Goal: Information Seeking & Learning: Check status

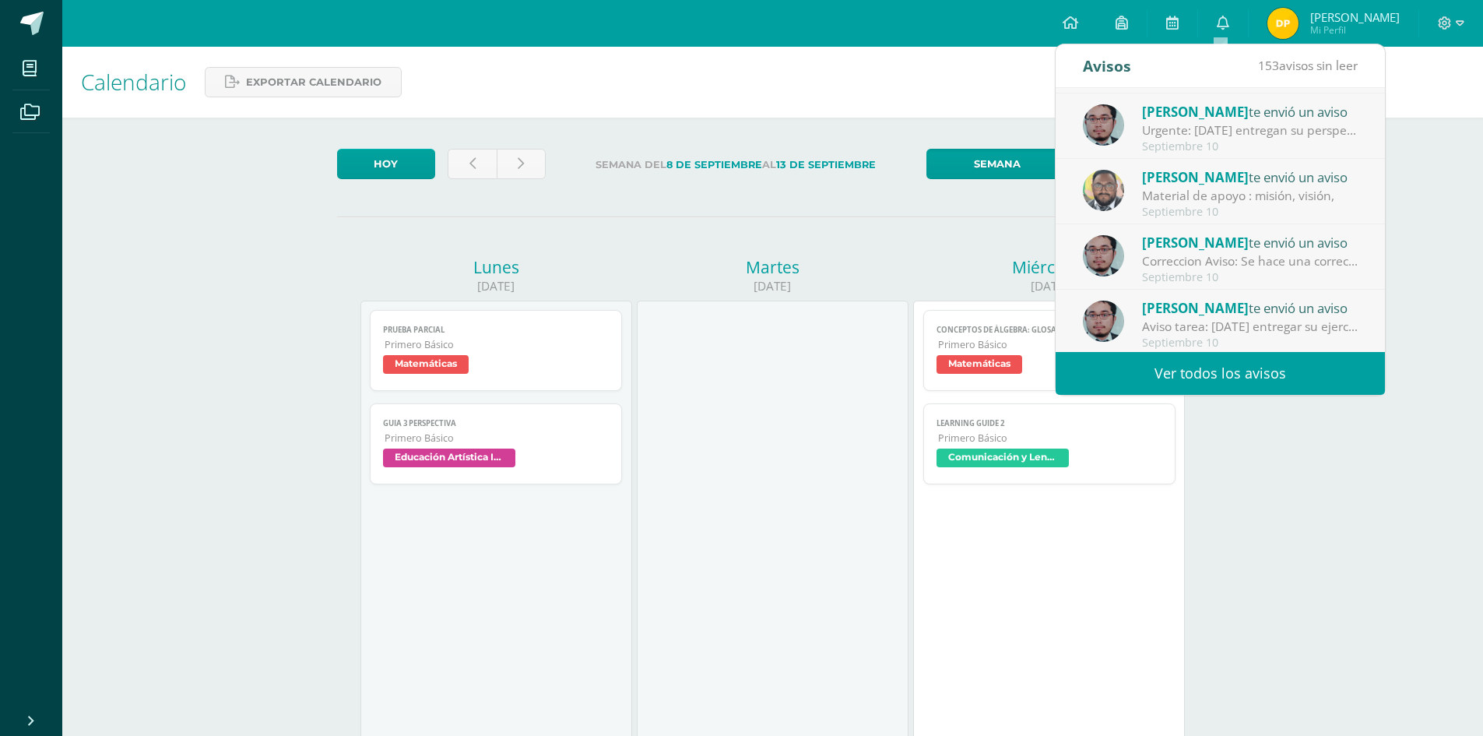
scroll to position [156, 0]
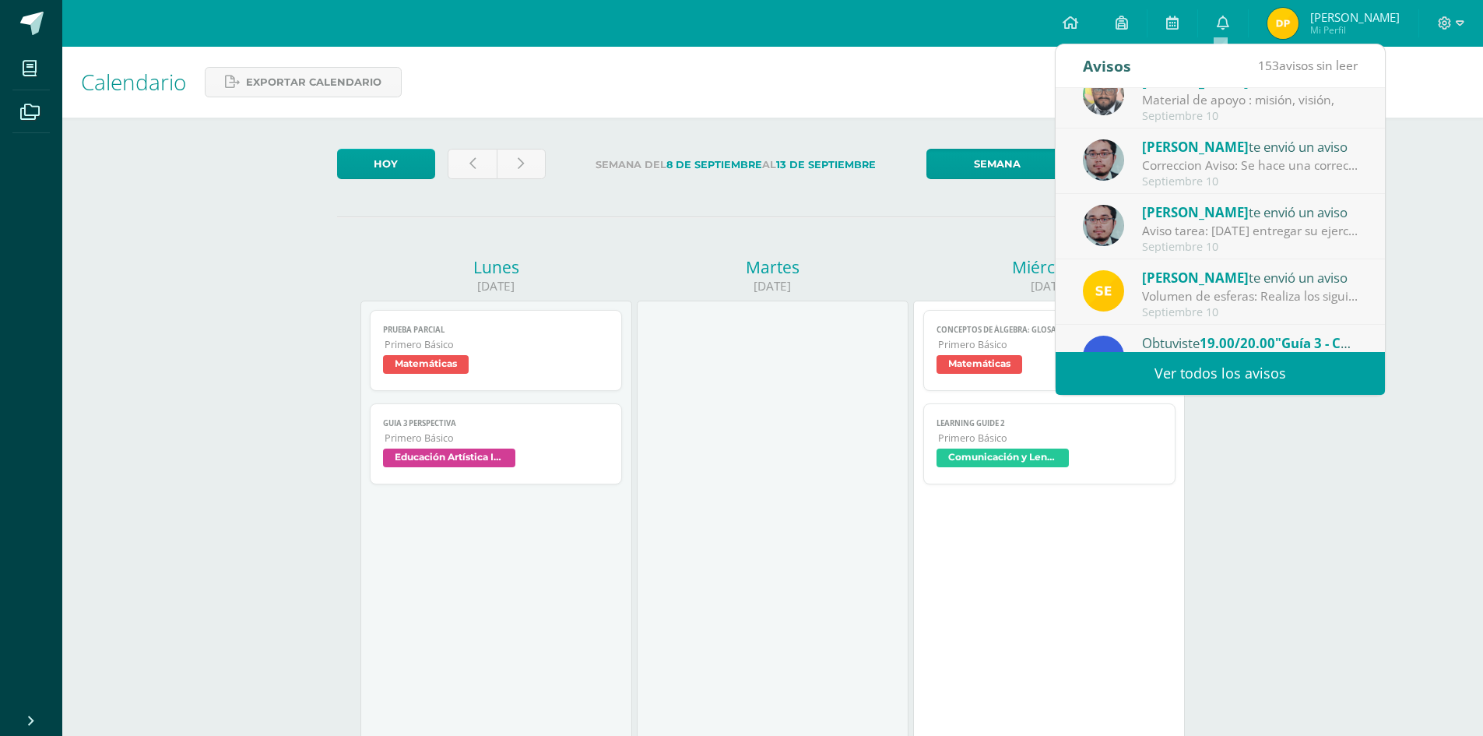
click at [1218, 291] on div "Volumen de esferas: Realiza los siguientes ejercicios en tu cuaderno. Debes enc…" at bounding box center [1250, 296] width 216 height 18
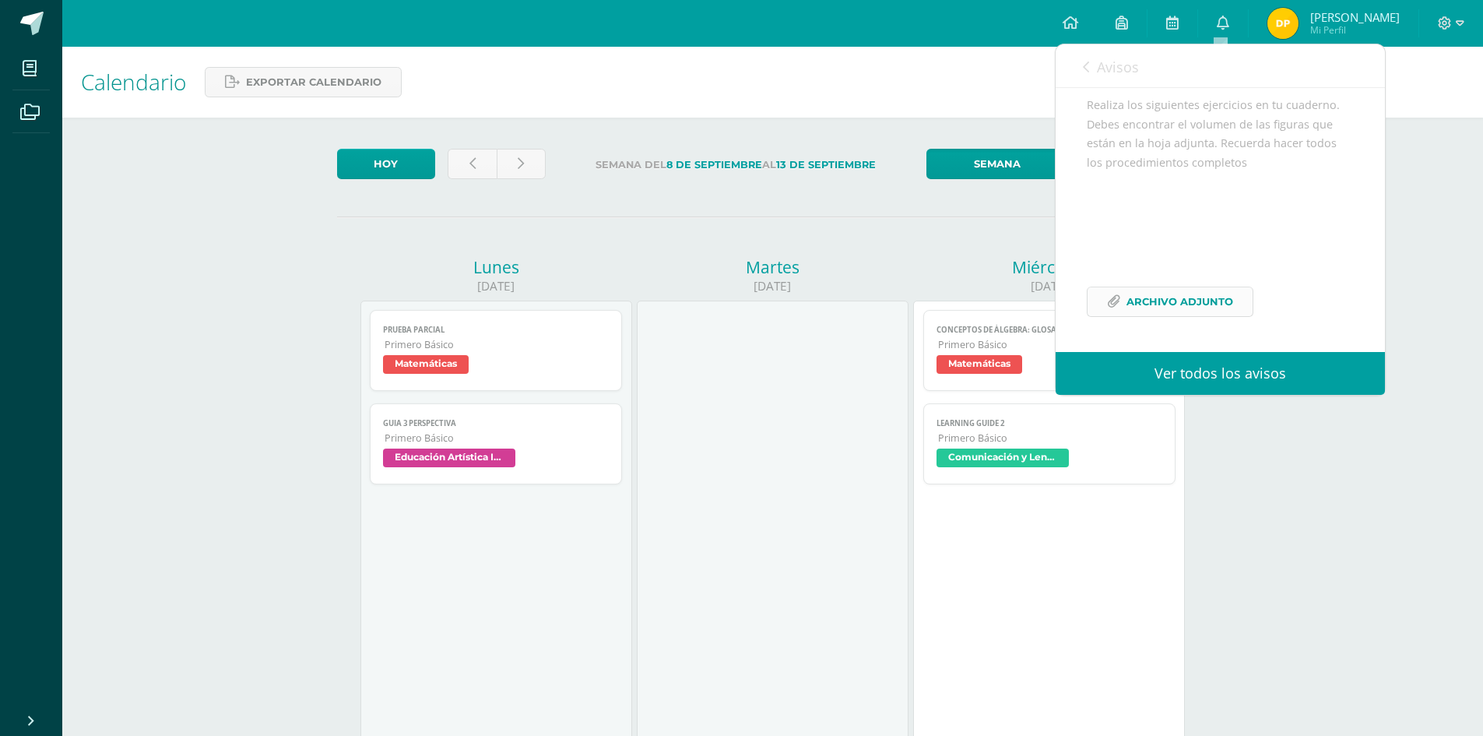
scroll to position [170, 0]
click at [1212, 297] on span "Archivo Adjunto" at bounding box center [1179, 301] width 107 height 29
click at [1223, 295] on span "Archivo Adjunto" at bounding box center [1179, 301] width 107 height 29
click at [1159, 306] on span "Archivo Adjunto" at bounding box center [1179, 301] width 107 height 29
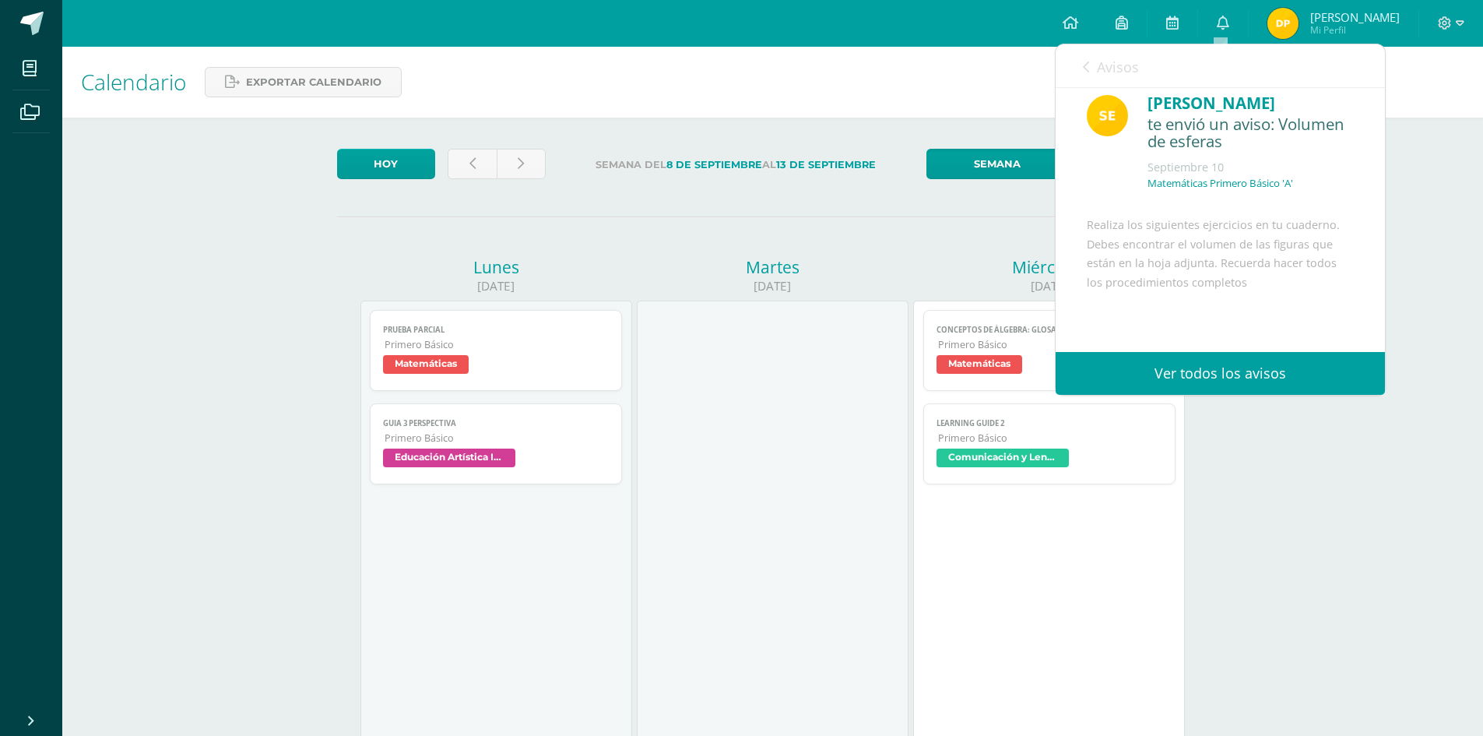
scroll to position [0, 0]
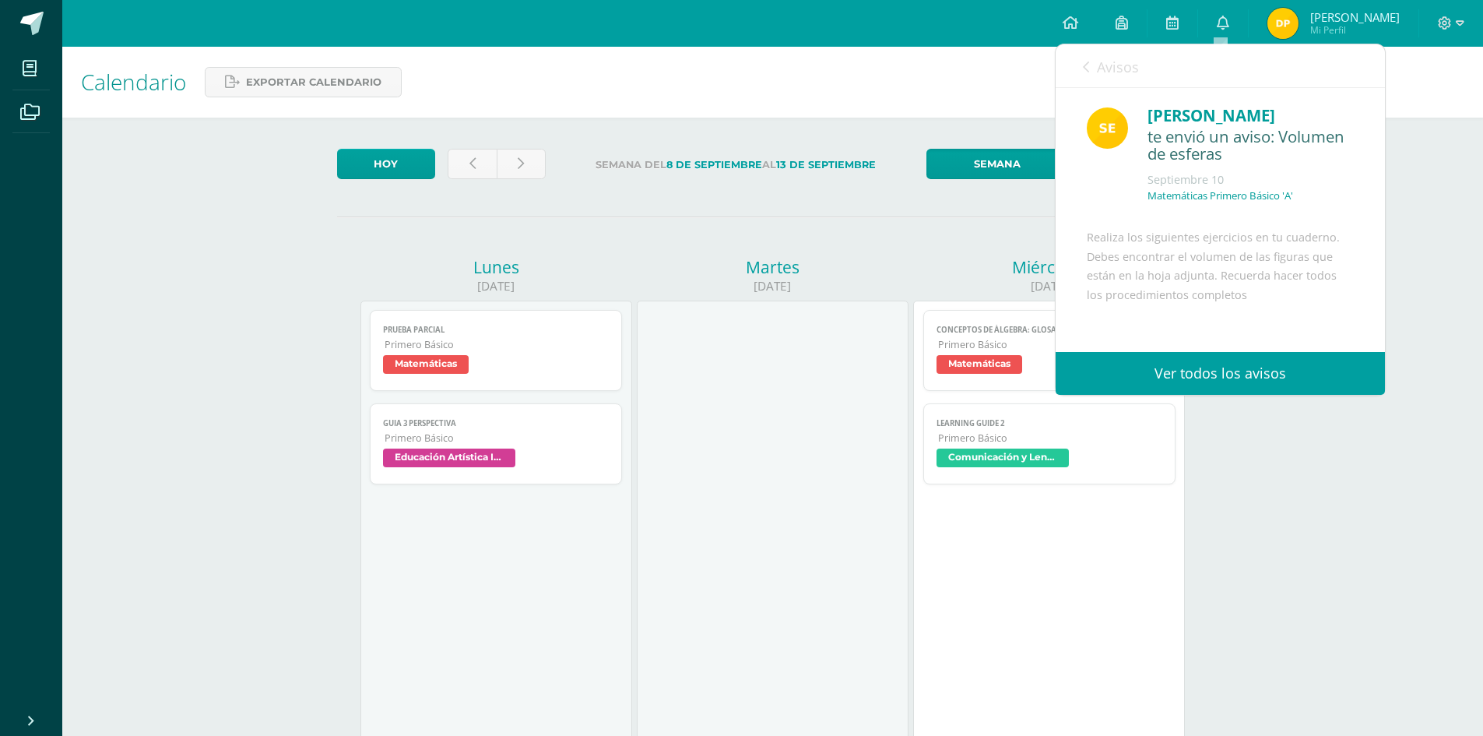
click at [1105, 72] on span "Avisos" at bounding box center [1118, 67] width 42 height 19
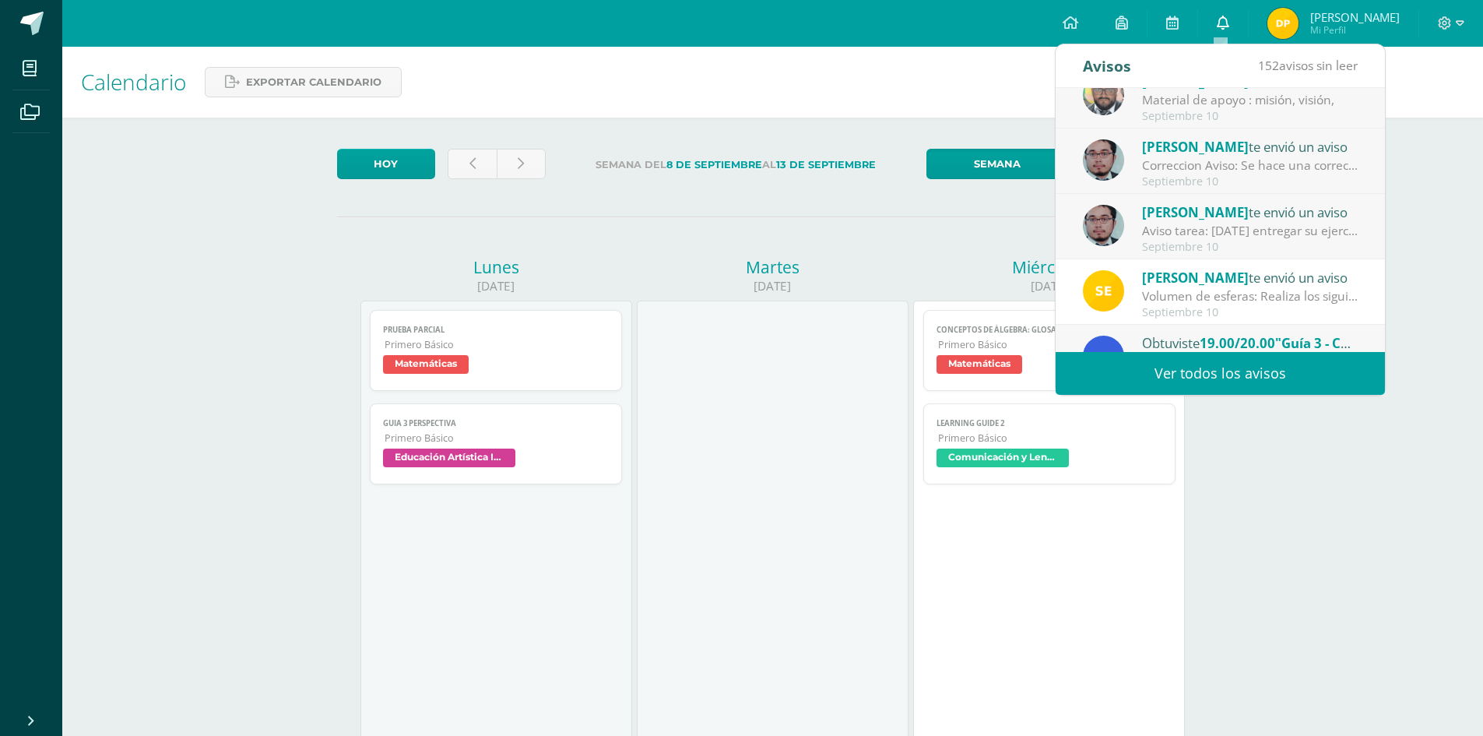
click at [1217, 26] on icon at bounding box center [1223, 23] width 12 height 14
click at [1291, 15] on img at bounding box center [1282, 23] width 31 height 31
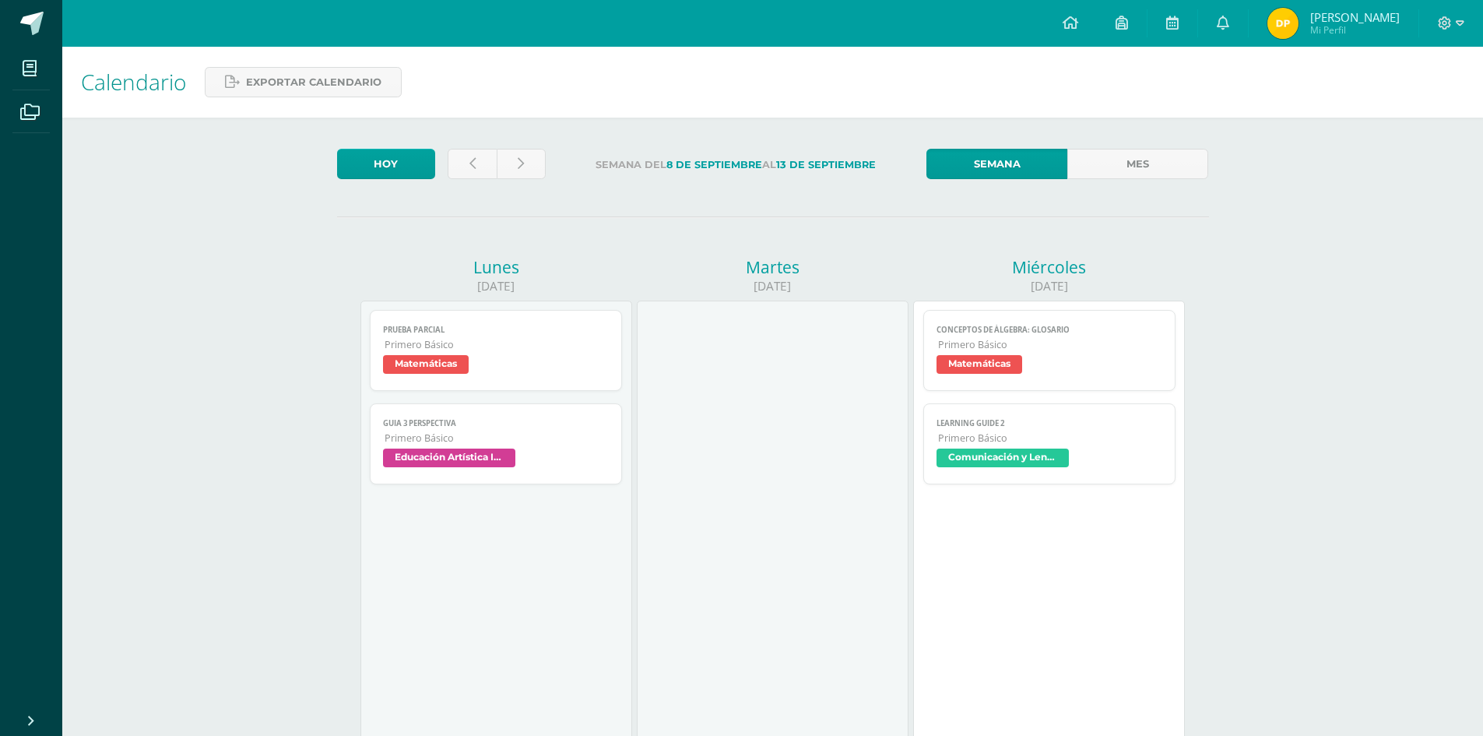
click at [1291, 15] on img at bounding box center [1282, 23] width 31 height 31
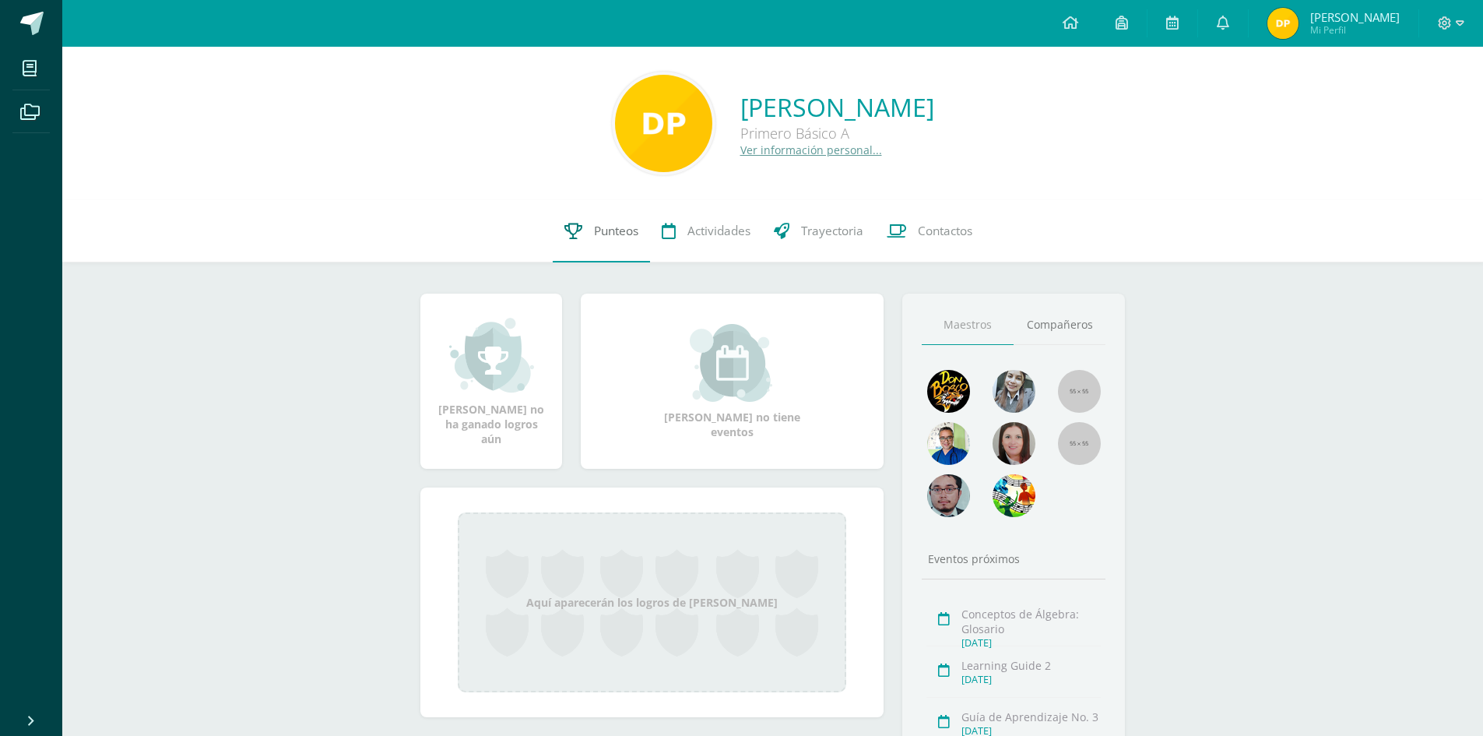
click at [608, 209] on link "Punteos" at bounding box center [601, 231] width 97 height 62
click at [1226, 28] on icon at bounding box center [1223, 23] width 12 height 14
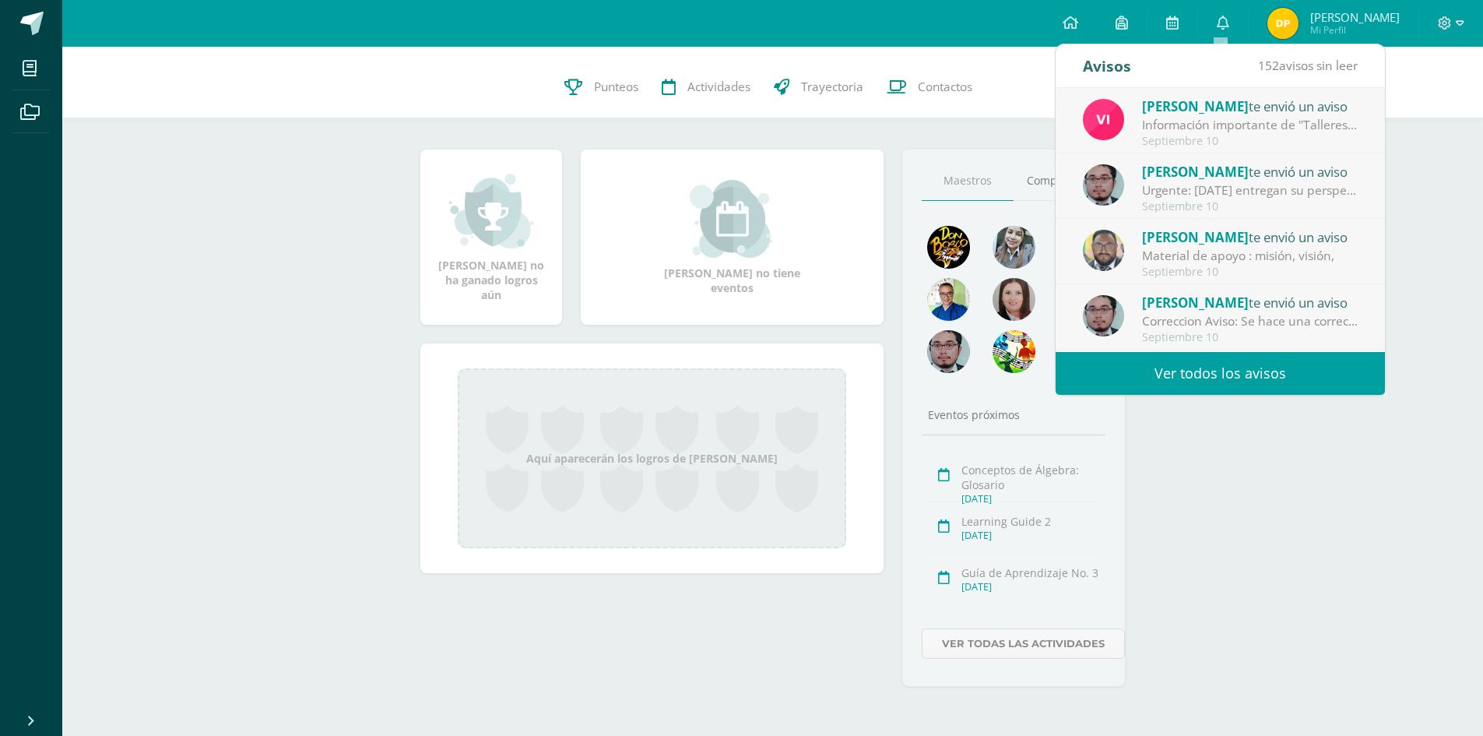
click at [1265, 149] on div "Vivian te envió un aviso Información importante de "Talleres".: Buenas tardes e…" at bounding box center [1220, 120] width 329 height 65
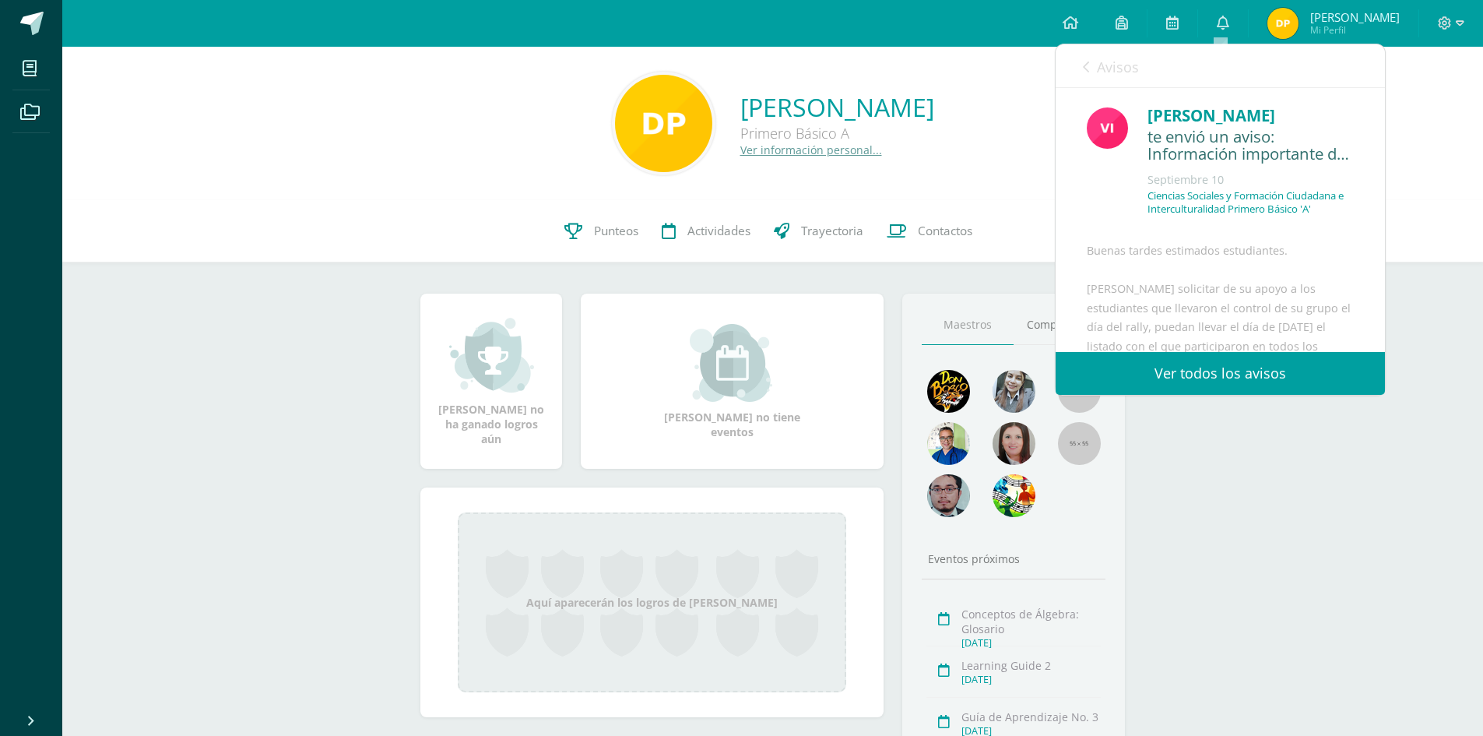
click at [1091, 71] on link "Avisos" at bounding box center [1111, 66] width 56 height 44
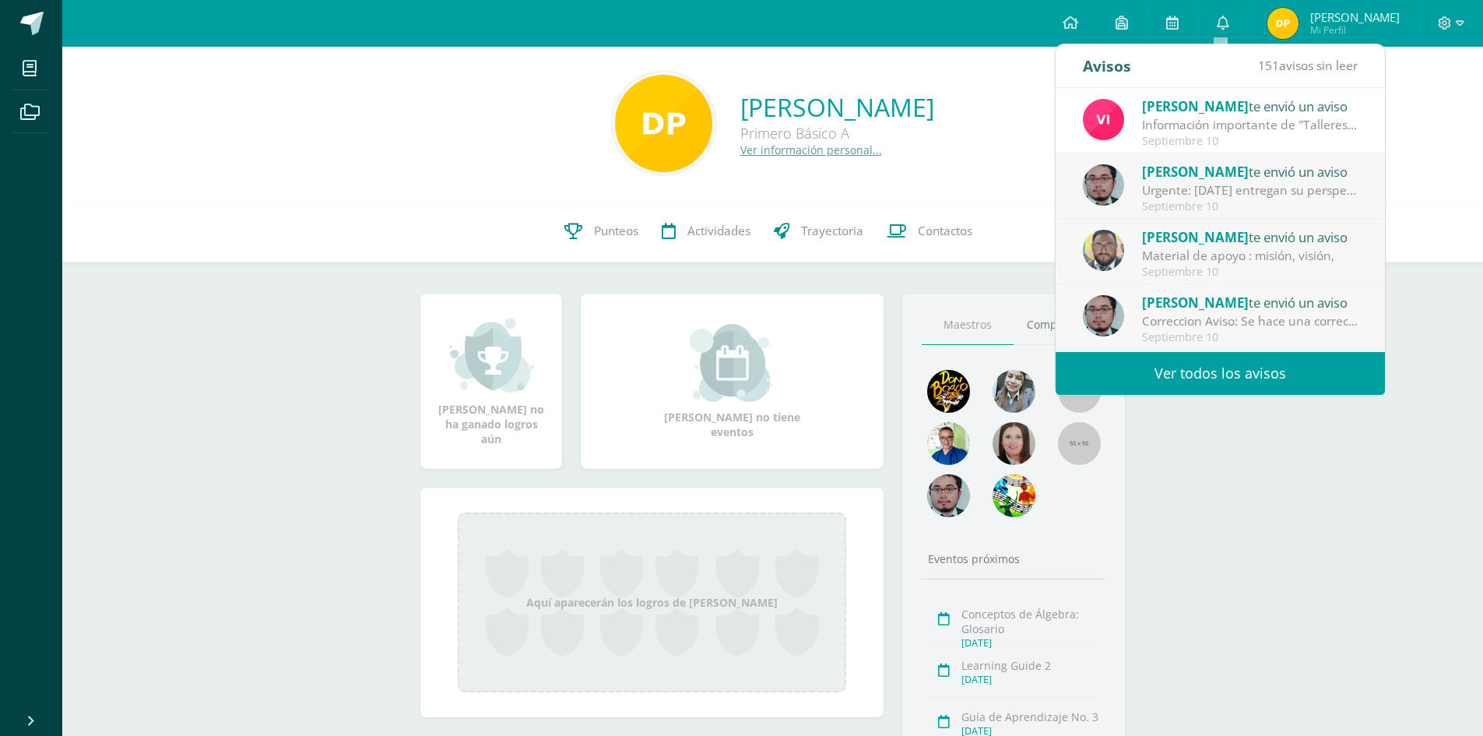
click at [925, 165] on div "Daniel Alexander Palencia Díaz Primero Básico A Ver información personal..." at bounding box center [773, 124] width 1396 height 104
